Goal: Task Accomplishment & Management: Use online tool/utility

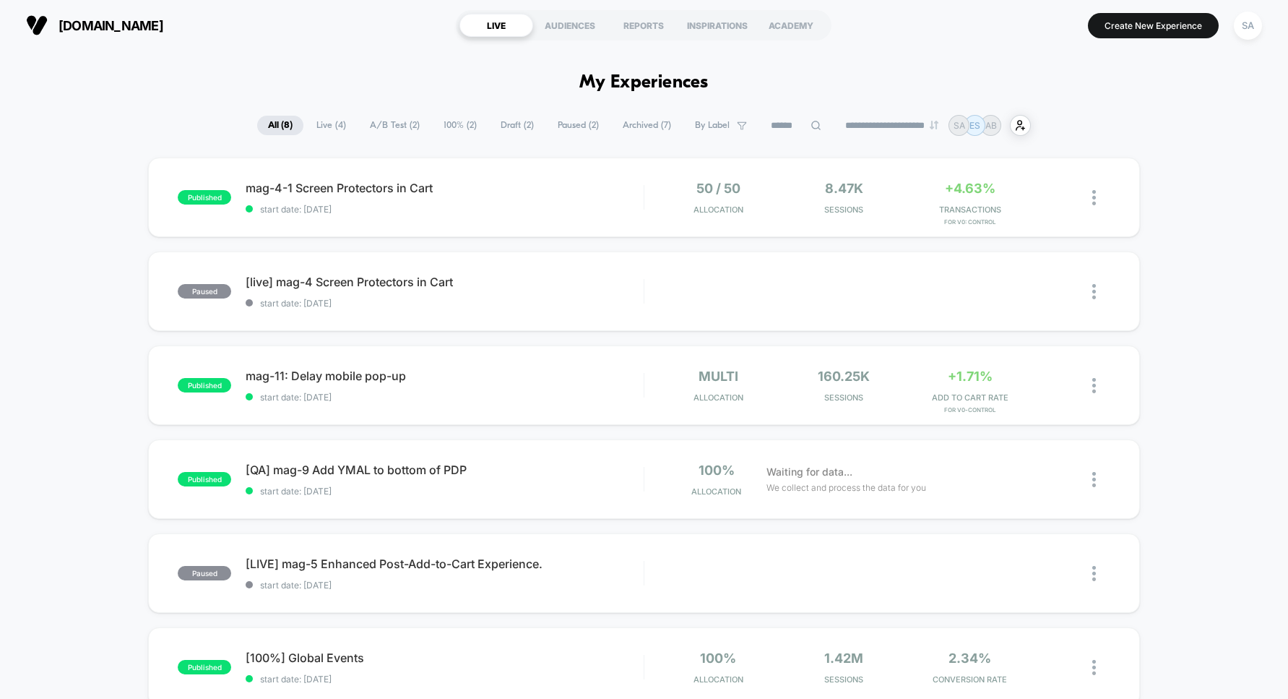
click at [322, 131] on span "Live ( 4 )" at bounding box center [331, 126] width 51 height 20
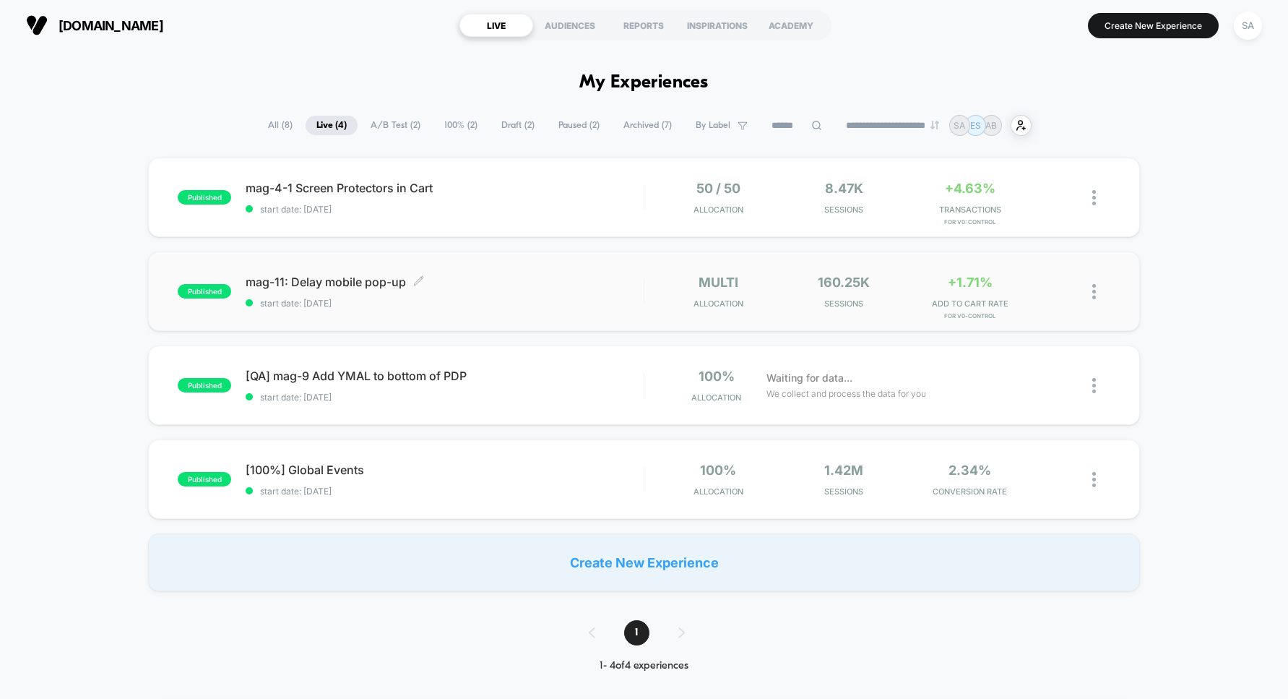
click at [329, 280] on span "mag-11: Delay mobile pop-up Click to edit experience details" at bounding box center [445, 281] width 398 height 14
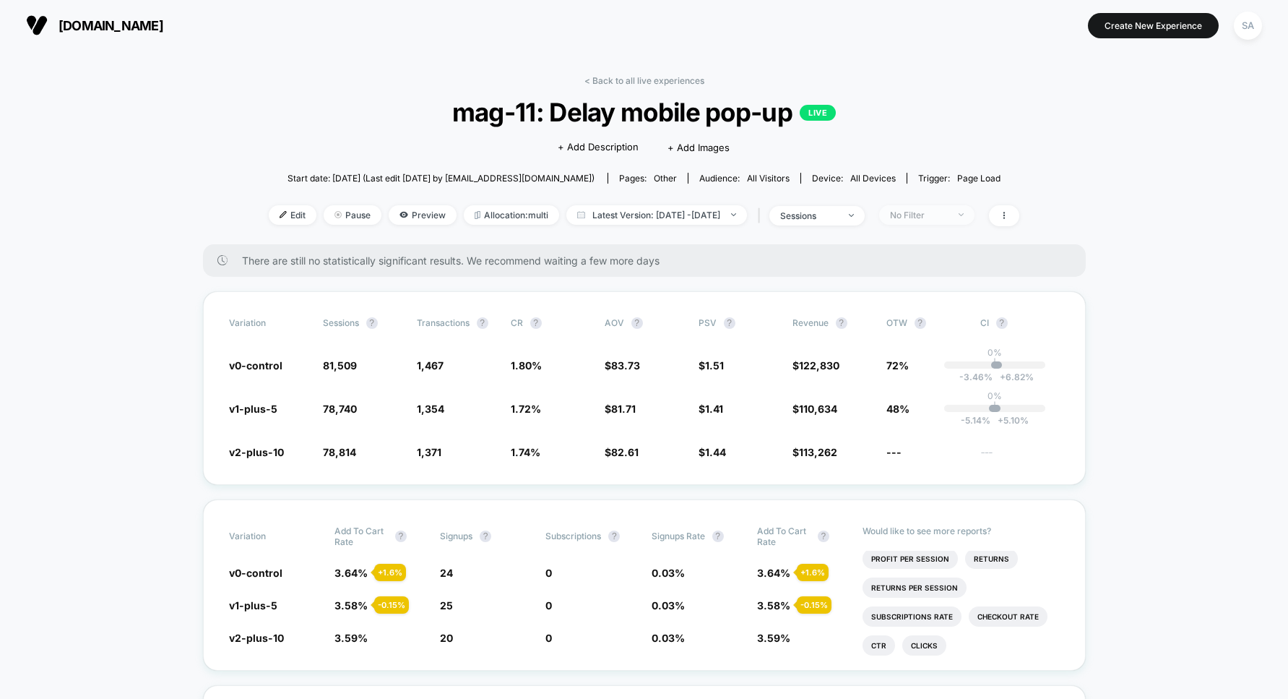
click at [948, 214] on div "No Filter" at bounding box center [919, 214] width 58 height 11
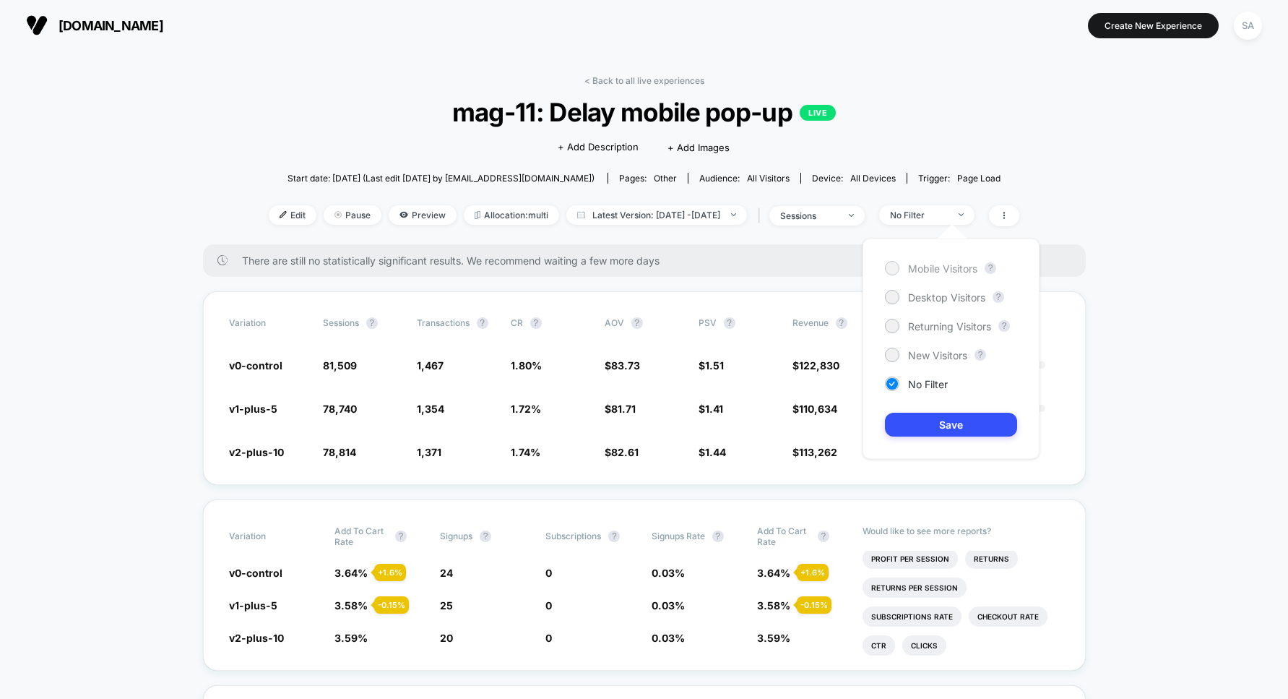
click at [951, 269] on span "Mobile Visitors" at bounding box center [942, 268] width 69 height 12
click at [990, 418] on button "Save" at bounding box center [951, 424] width 132 height 24
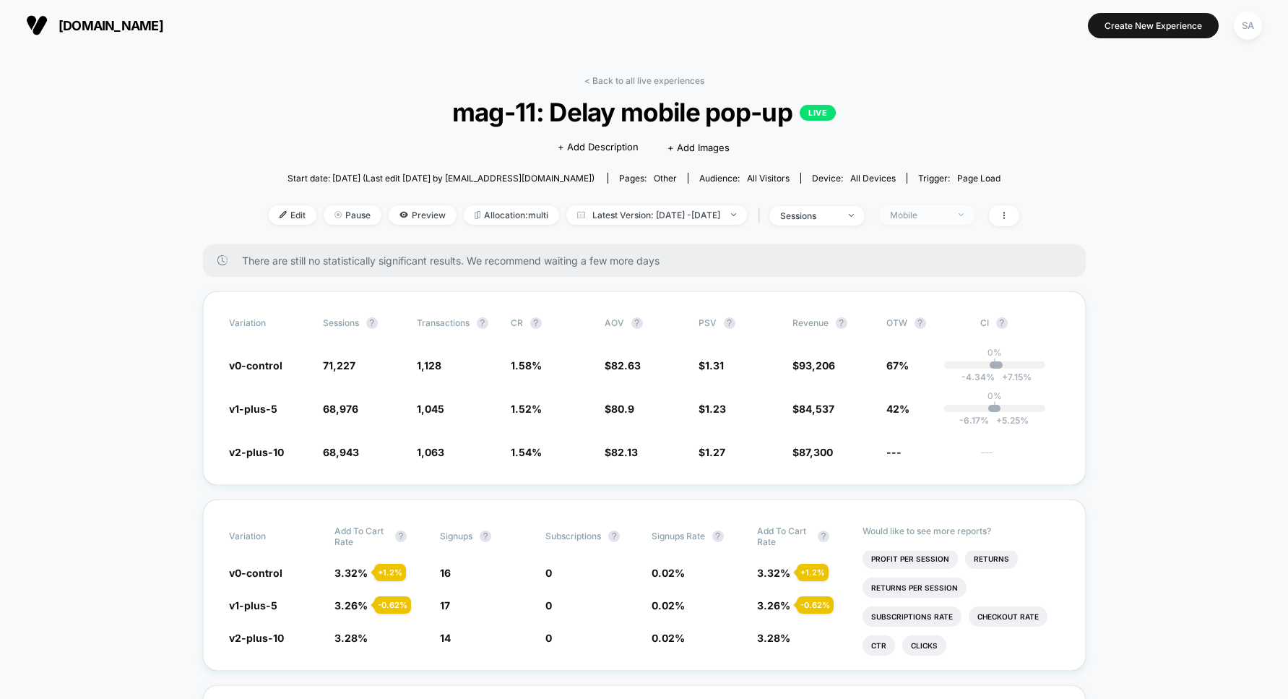
click at [939, 217] on div "Mobile" at bounding box center [919, 214] width 58 height 11
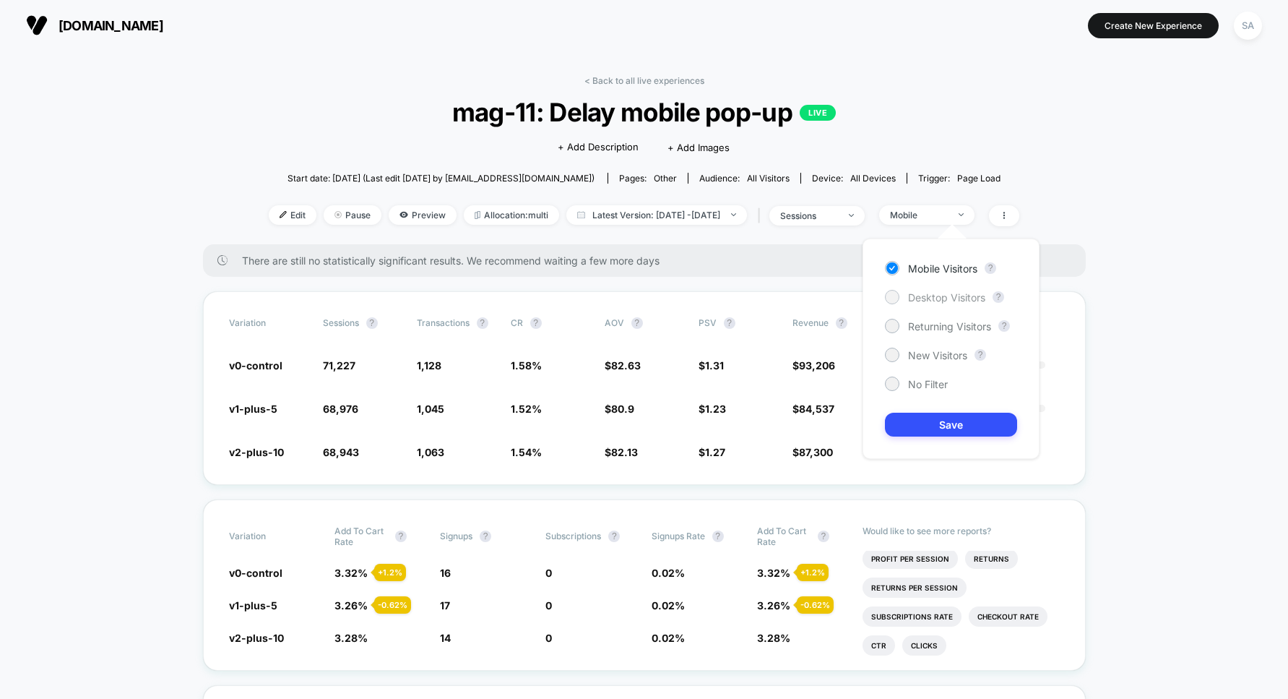
click at [940, 298] on span "Desktop Visitors" at bounding box center [946, 297] width 77 height 12
click at [933, 420] on button "Save" at bounding box center [951, 424] width 132 height 24
